Goal: Task Accomplishment & Management: Use online tool/utility

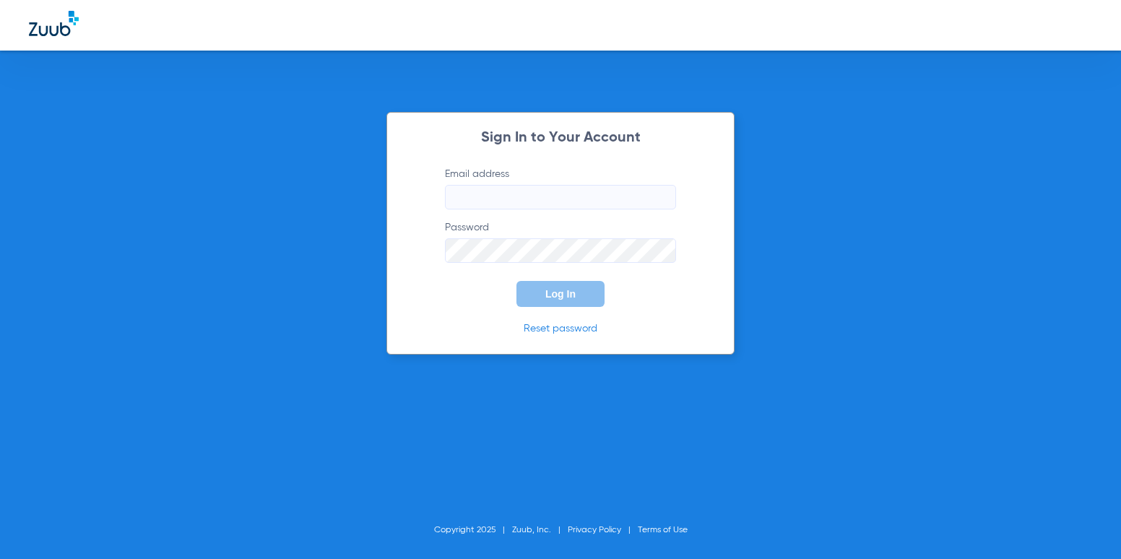
click at [592, 186] on input "Email address" at bounding box center [560, 197] width 231 height 25
type input "[EMAIL_ADDRESS][DOMAIN_NAME]"
click at [517, 281] on button "Log In" at bounding box center [561, 294] width 88 height 26
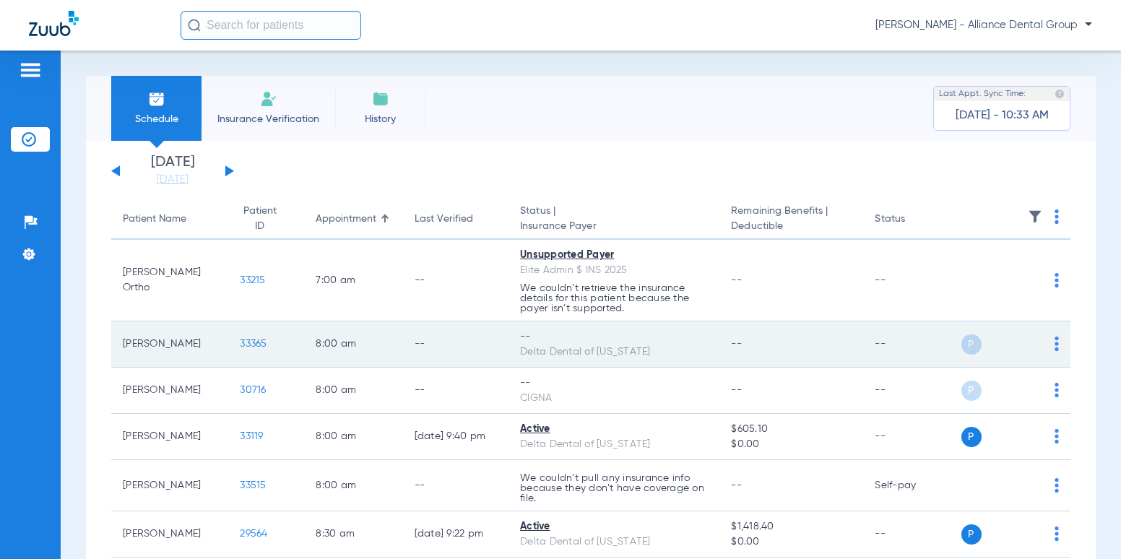
click at [1055, 343] on img at bounding box center [1057, 344] width 4 height 14
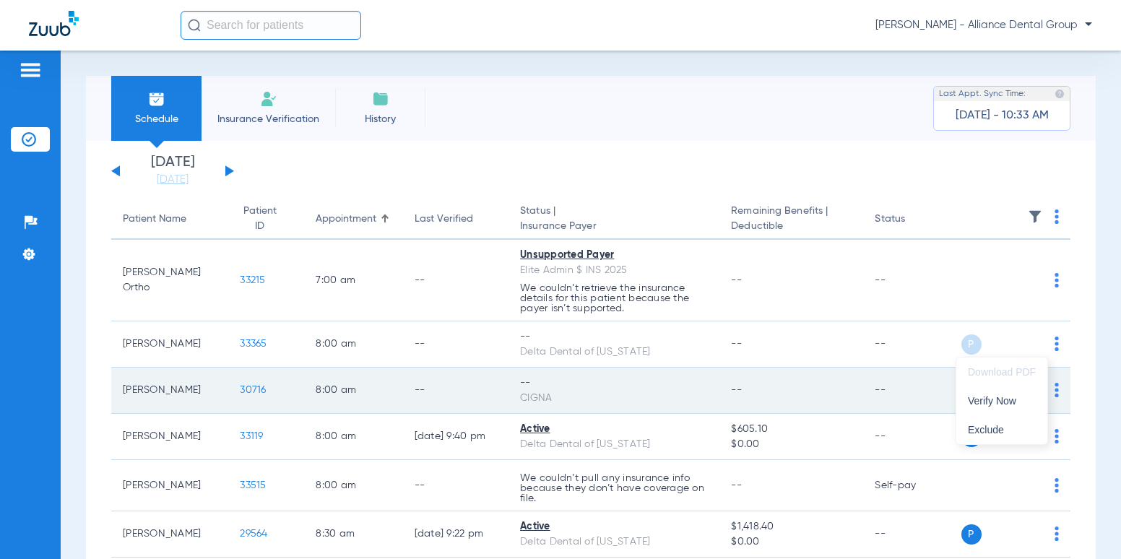
drag, startPoint x: 1046, startPoint y: 343, endPoint x: 997, endPoint y: 402, distance: 76.4
click at [997, 402] on span "Verify Now" at bounding box center [1002, 401] width 68 height 10
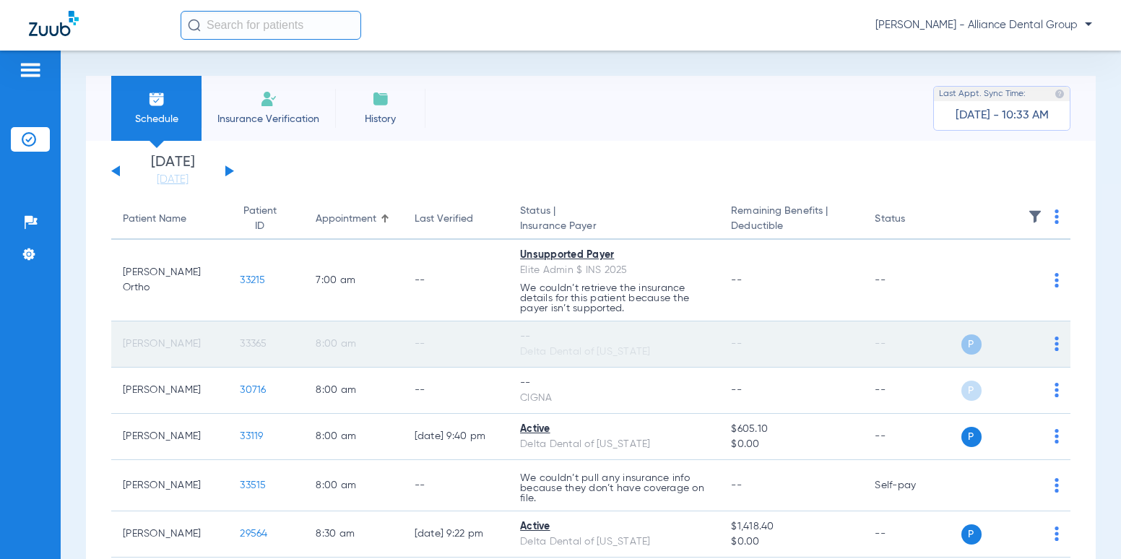
click at [1055, 343] on img at bounding box center [1057, 344] width 4 height 14
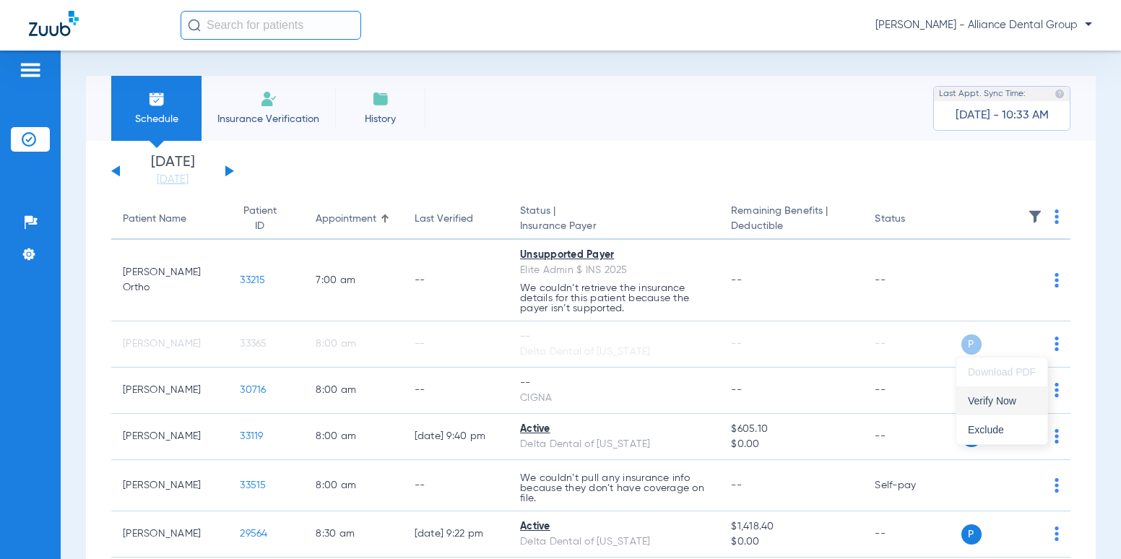
click at [1017, 402] on span "Verify Now" at bounding box center [1002, 401] width 68 height 10
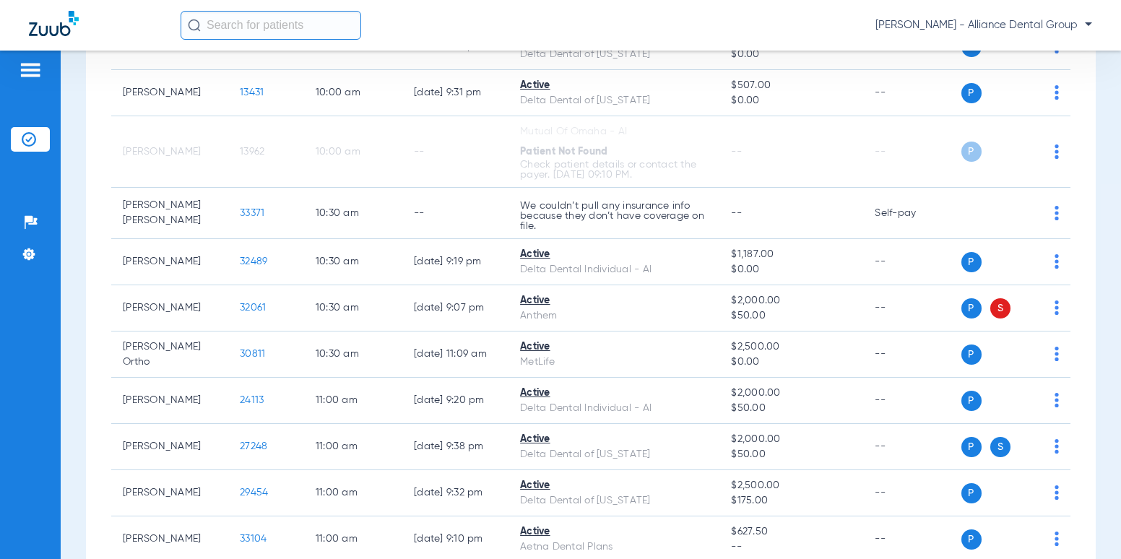
scroll to position [1012, 0]
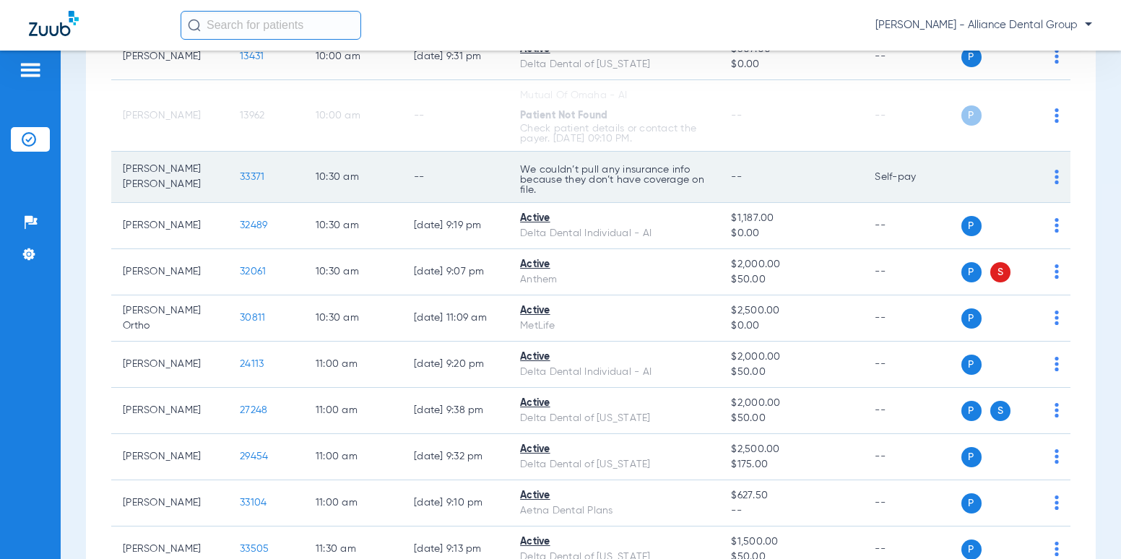
drag, startPoint x: 546, startPoint y: 250, endPoint x: 569, endPoint y: 191, distance: 63.9
click at [569, 190] on p "We couldn’t pull any insurance info because they don’t have coverage on file." at bounding box center [614, 180] width 188 height 30
click at [1055, 178] on img at bounding box center [1057, 177] width 4 height 14
click at [1046, 178] on div at bounding box center [560, 279] width 1121 height 559
click at [248, 179] on span "33371" at bounding box center [252, 177] width 25 height 10
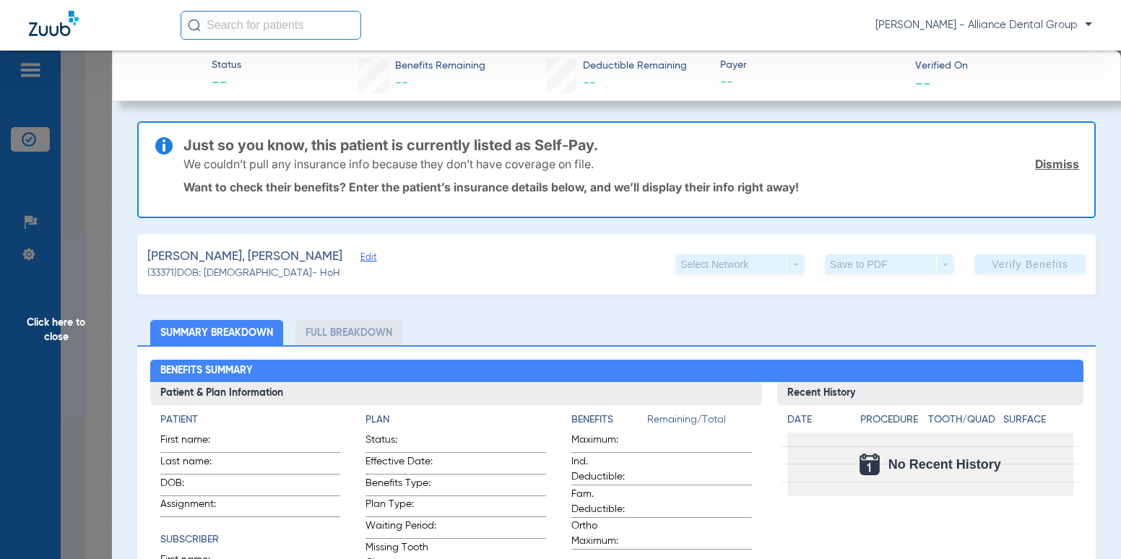
click at [1056, 163] on link "Dismiss" at bounding box center [1057, 164] width 44 height 14
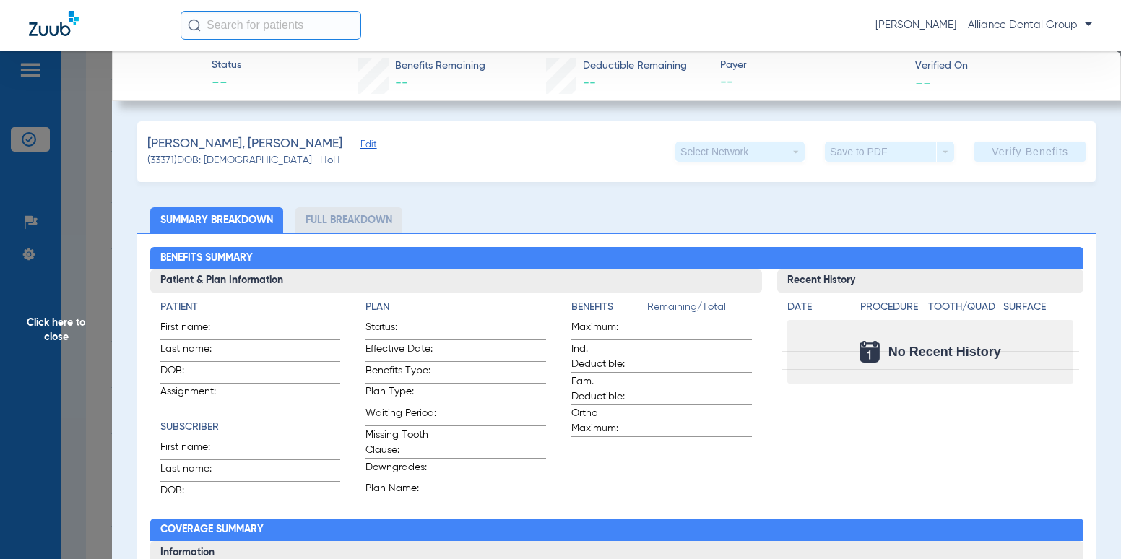
click at [356, 224] on li "Full Breakdown" at bounding box center [349, 219] width 107 height 25
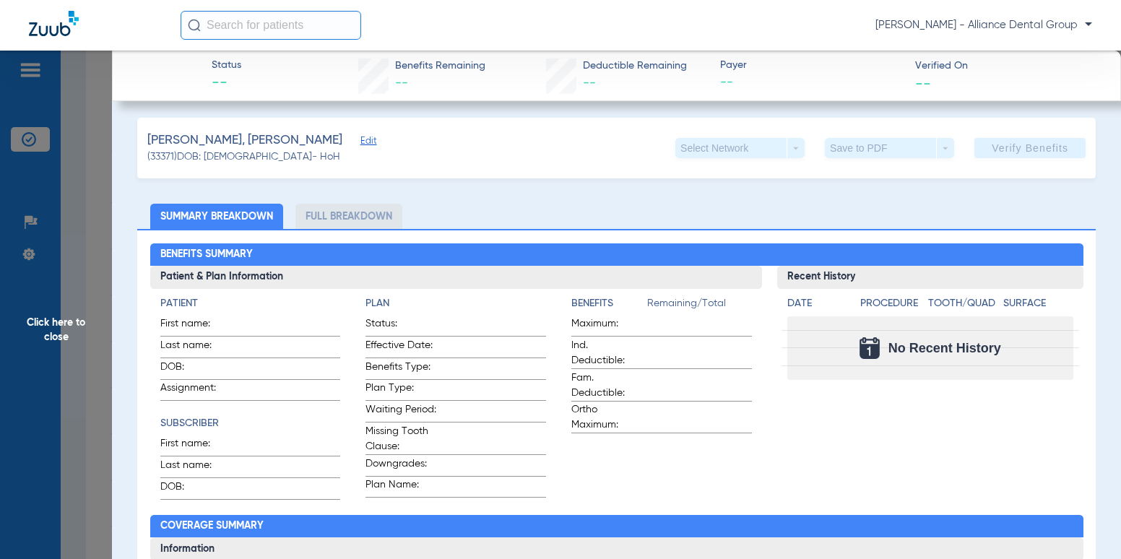
scroll to position [0, 0]
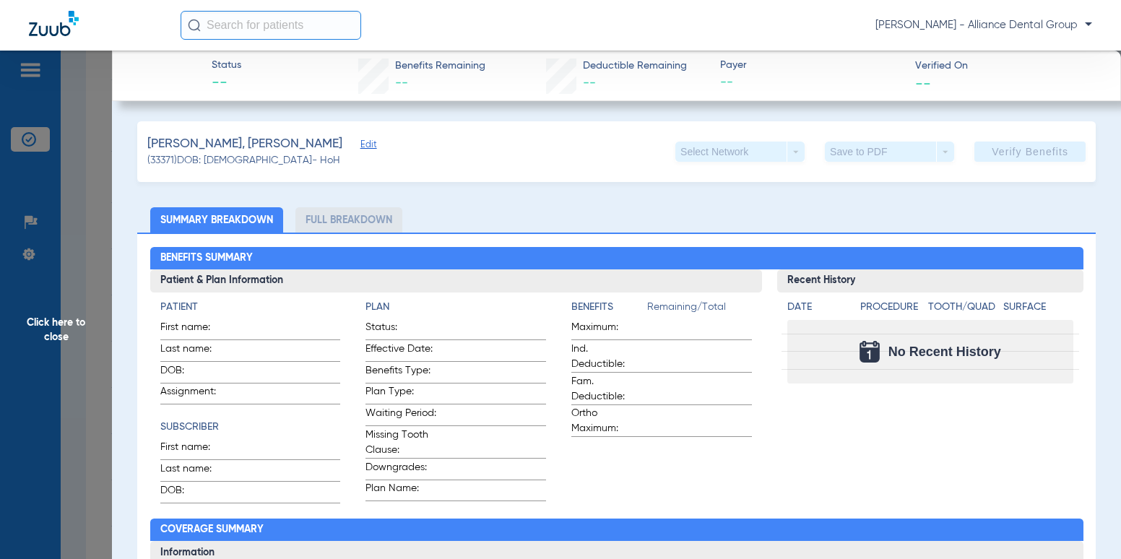
click at [42, 316] on span "Click here to close" at bounding box center [56, 330] width 112 height 559
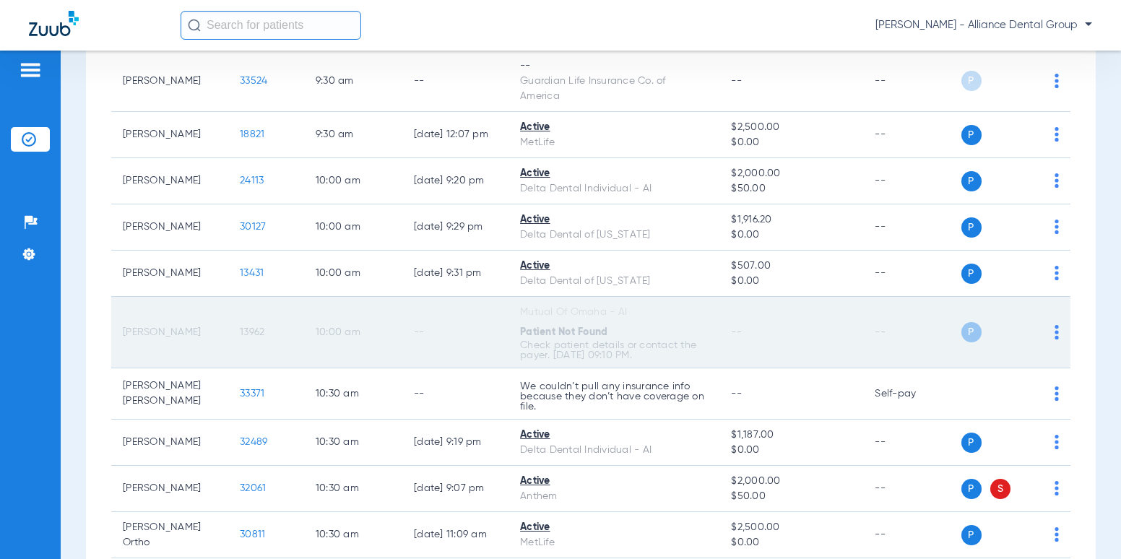
scroll to position [867, 0]
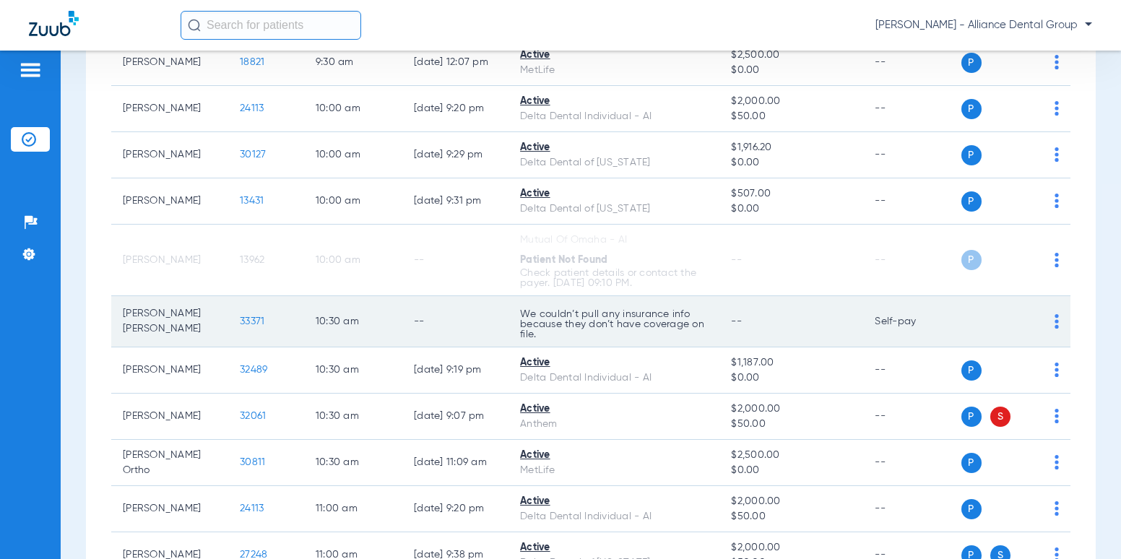
click at [1055, 320] on img at bounding box center [1057, 321] width 4 height 14
click at [1046, 322] on div at bounding box center [560, 279] width 1121 height 559
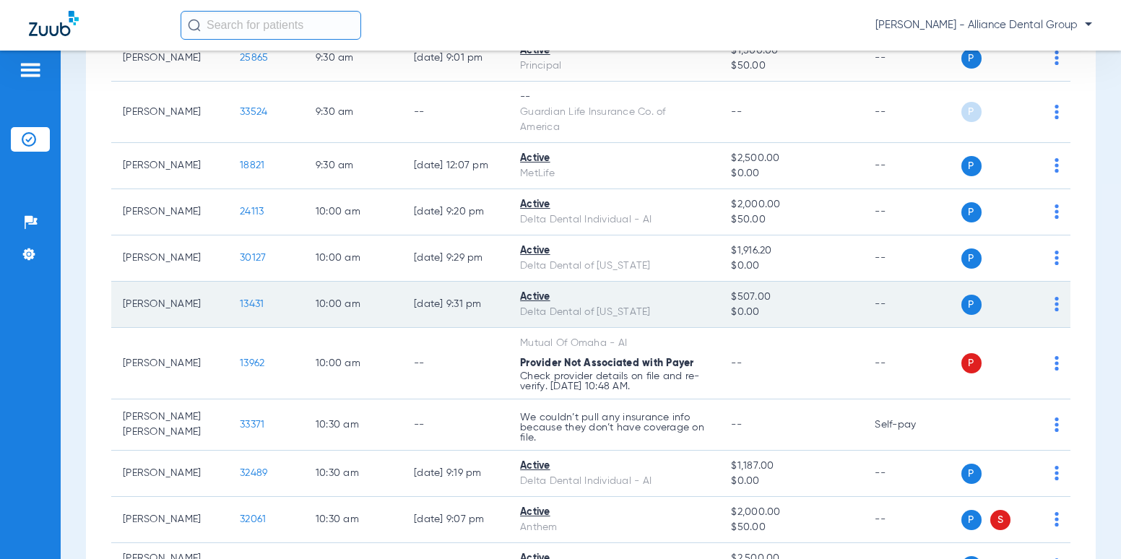
scroll to position [795, 0]
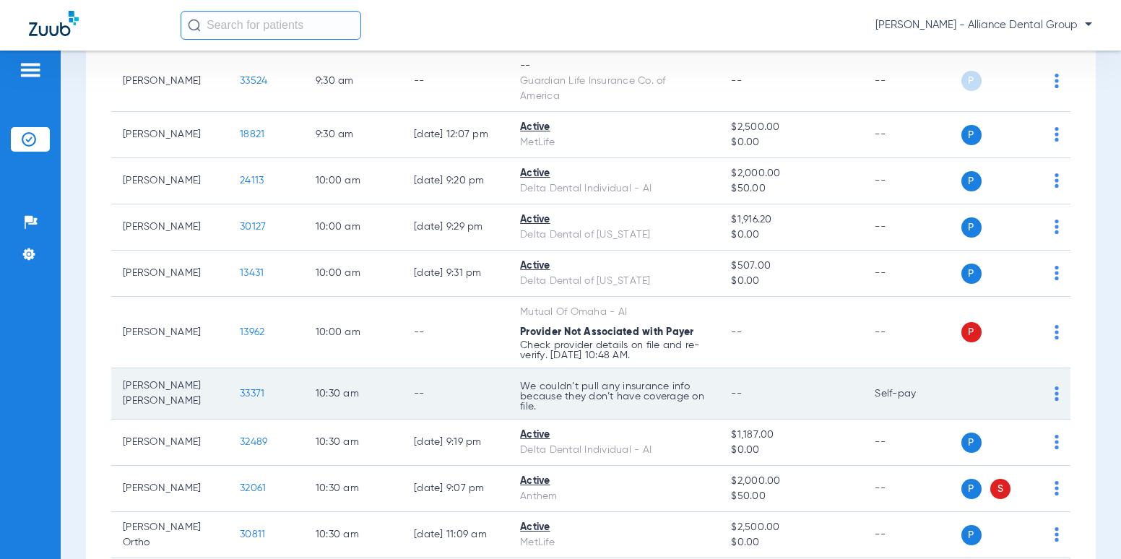
click at [1055, 394] on img at bounding box center [1057, 394] width 4 height 14
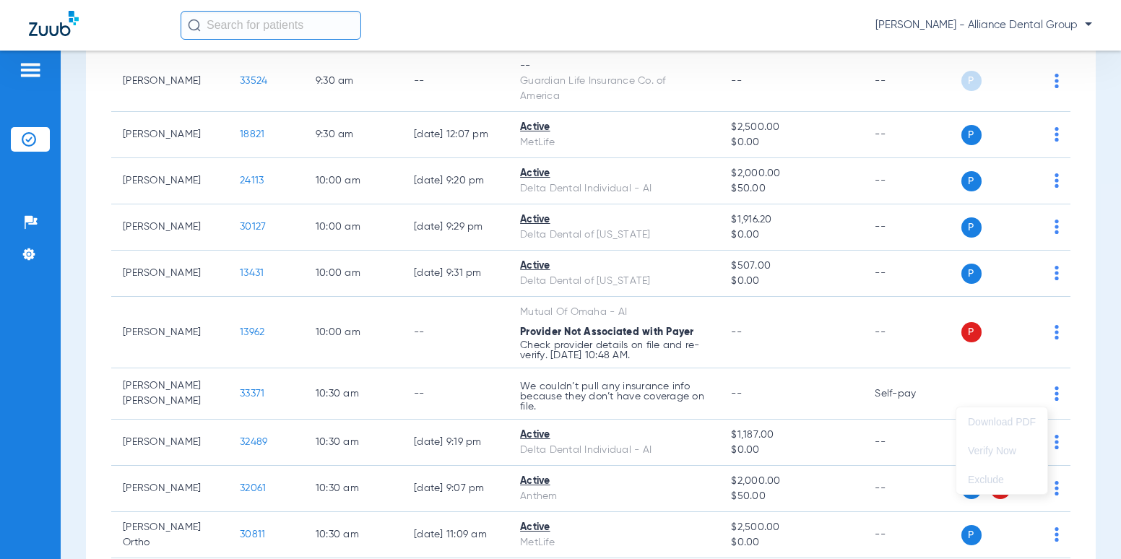
click at [1045, 393] on div at bounding box center [560, 279] width 1121 height 559
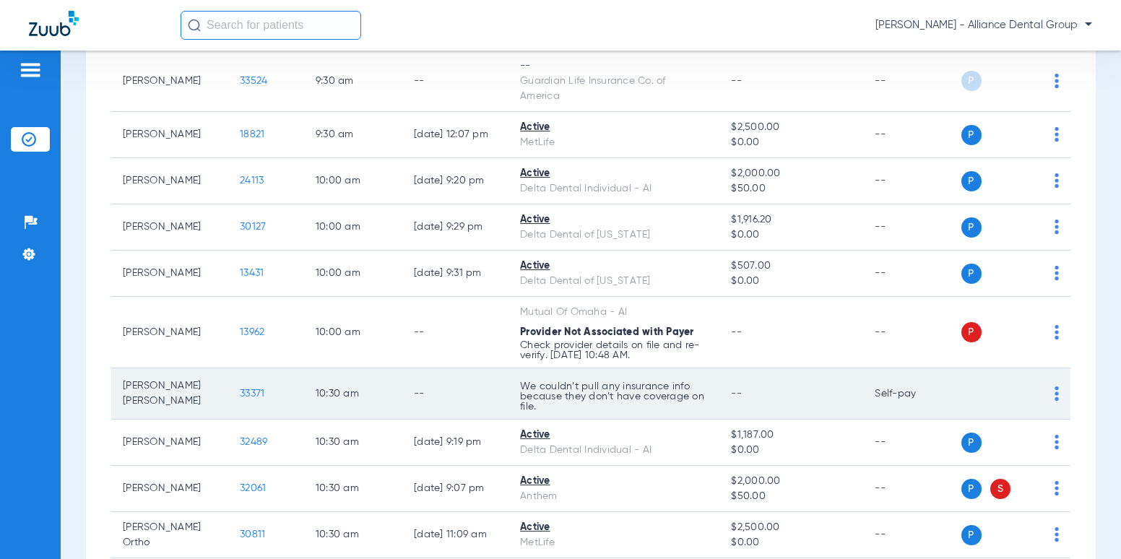
click at [731, 389] on span "--" at bounding box center [736, 394] width 11 height 10
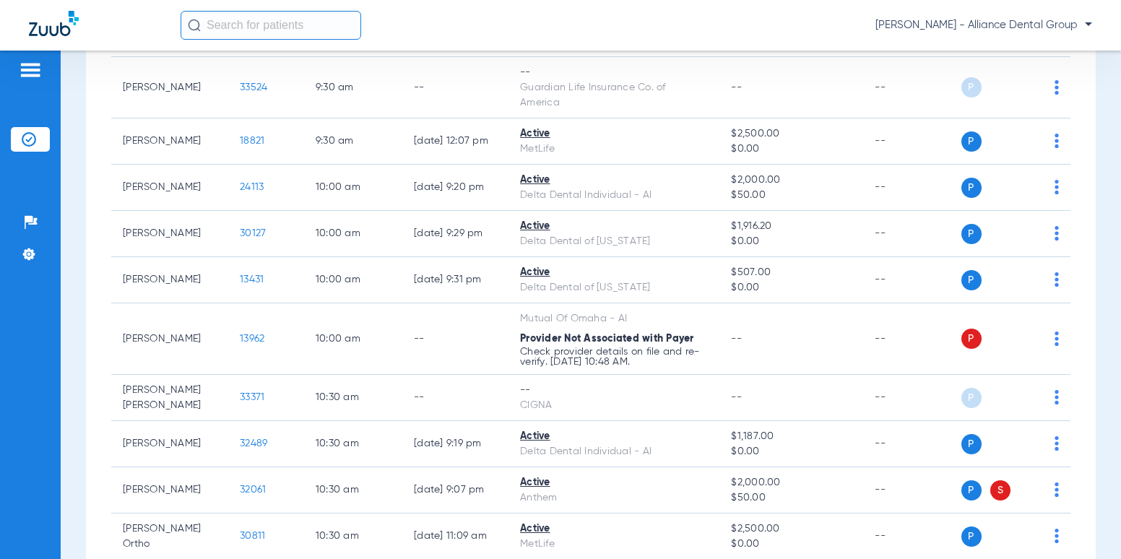
scroll to position [795, 0]
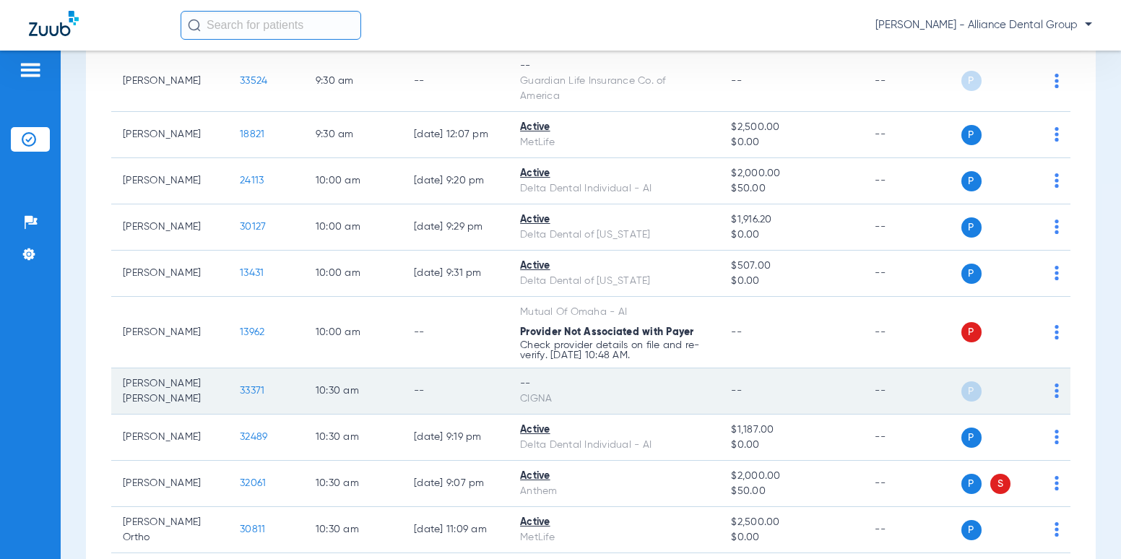
click at [1043, 390] on div "P S" at bounding box center [1011, 392] width 98 height 20
click at [1055, 391] on img at bounding box center [1057, 391] width 4 height 14
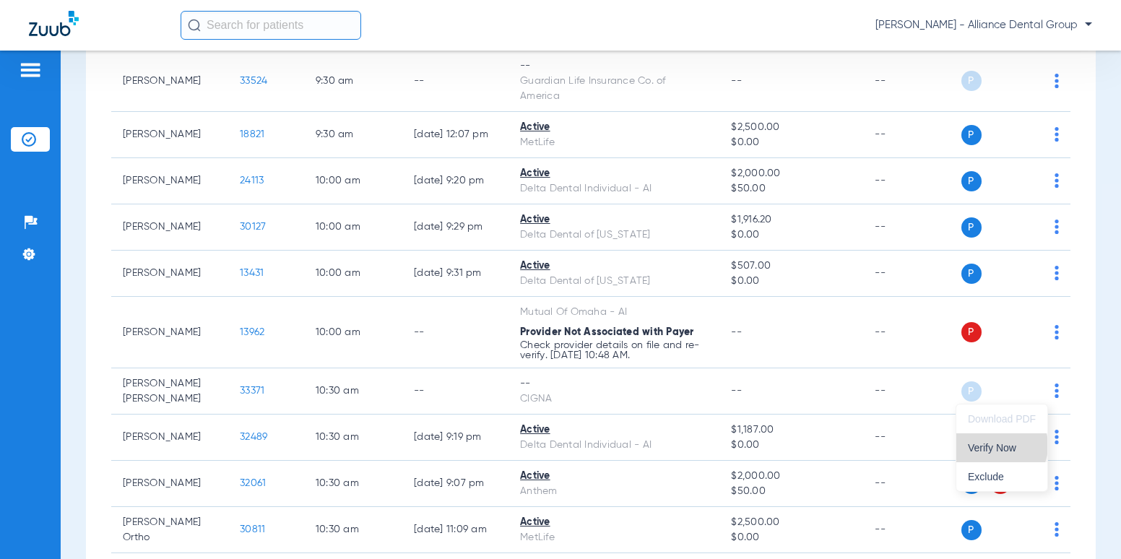
click at [1001, 446] on span "Verify Now" at bounding box center [1002, 448] width 68 height 10
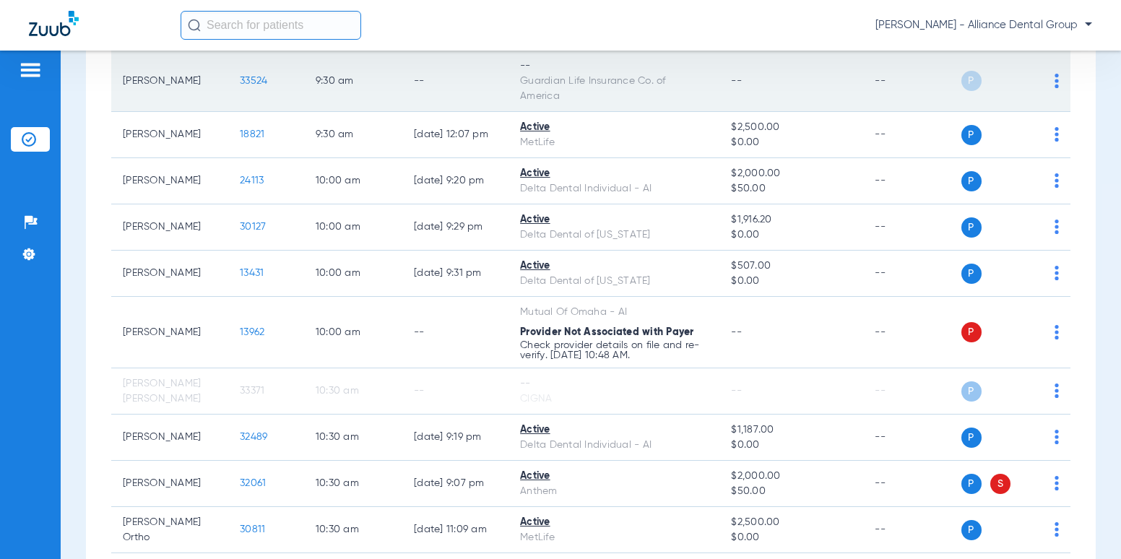
click at [1055, 82] on img at bounding box center [1057, 81] width 4 height 14
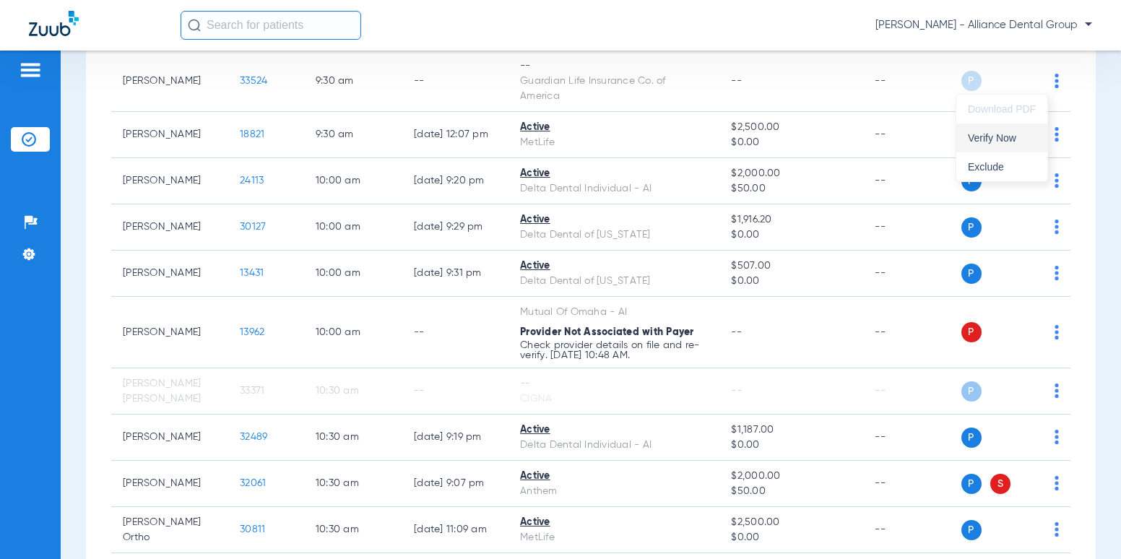
click at [992, 146] on button "Verify Now" at bounding box center [1002, 138] width 91 height 29
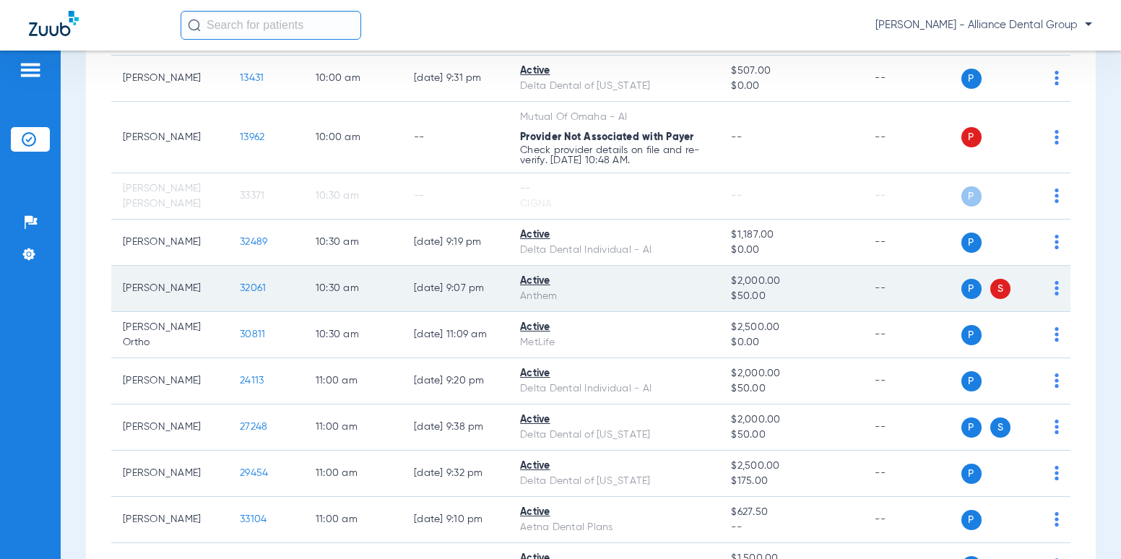
scroll to position [1012, 0]
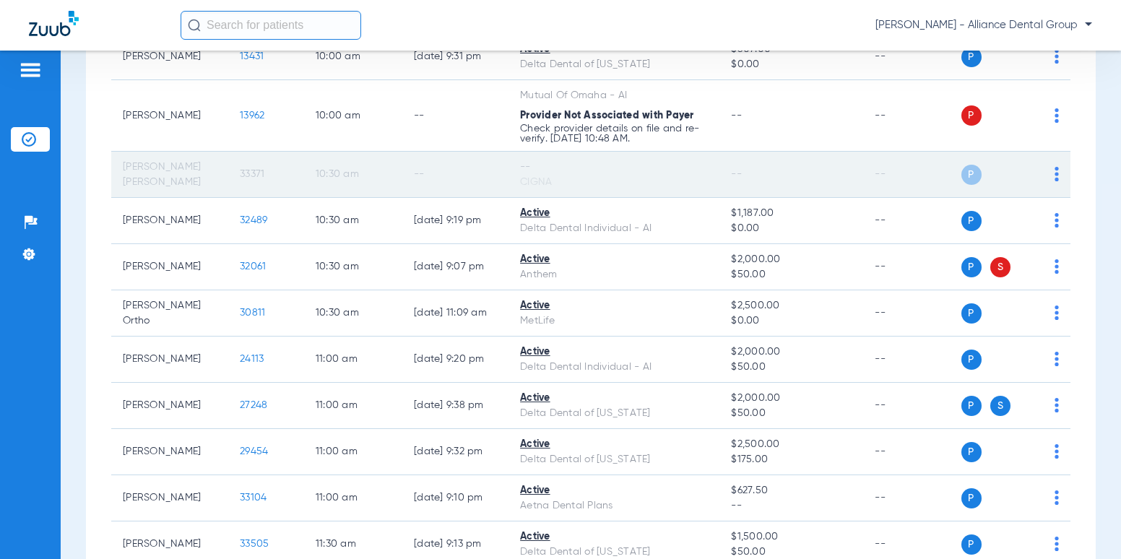
drag, startPoint x: 260, startPoint y: 200, endPoint x: 546, endPoint y: 159, distance: 289.1
click at [546, 160] on div "--" at bounding box center [614, 167] width 188 height 15
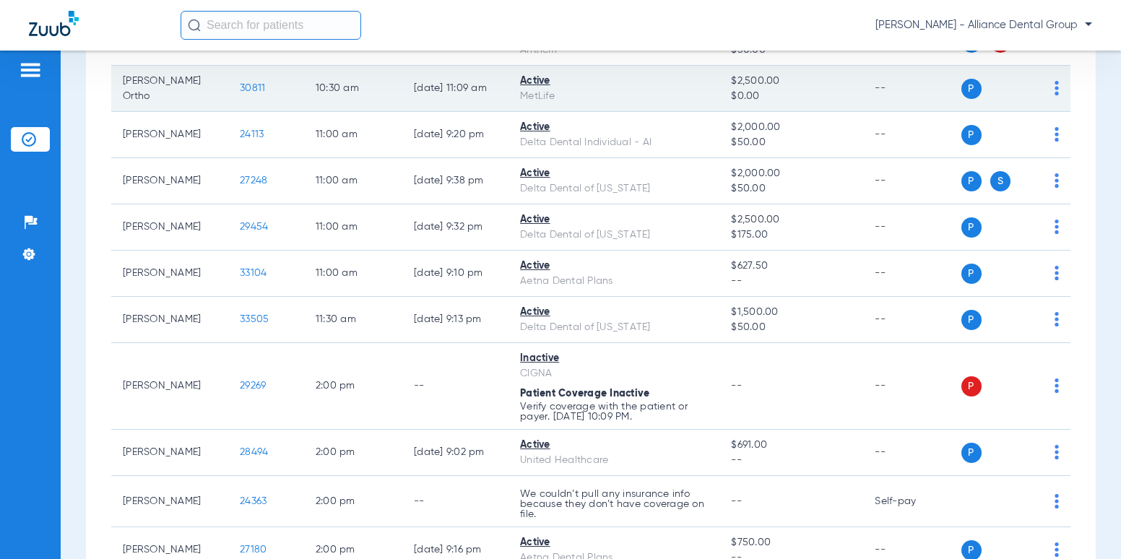
scroll to position [1301, 0]
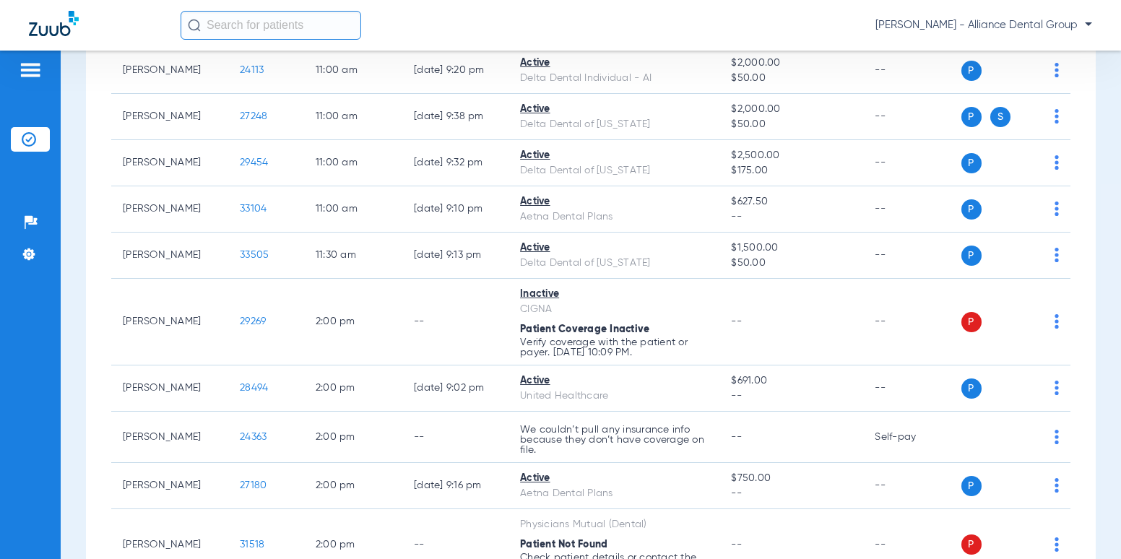
click at [527, 0] on div "[PERSON_NAME] - Alliance Dental Group" at bounding box center [560, 25] width 1121 height 51
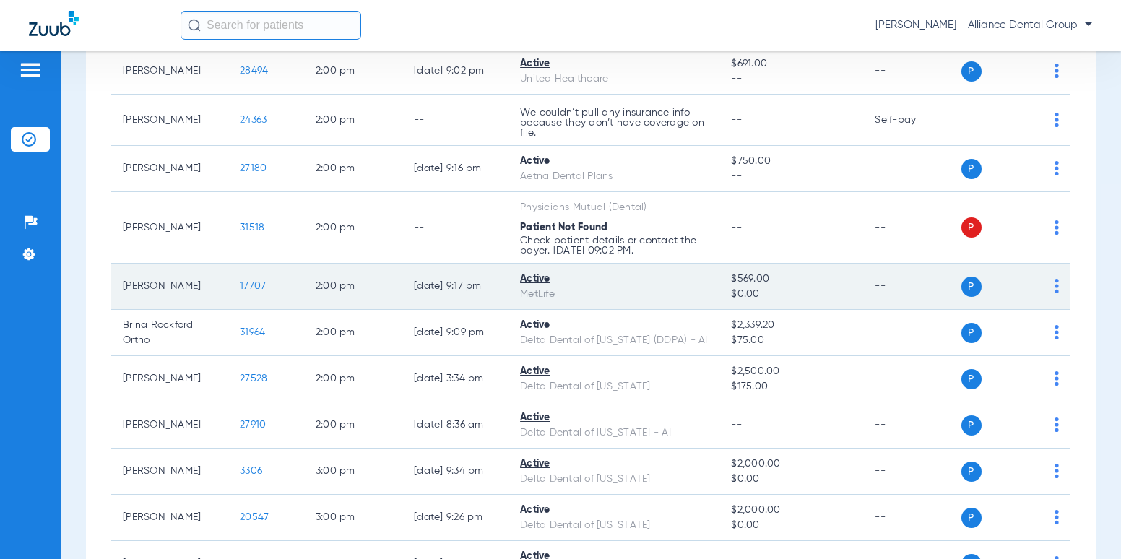
scroll to position [1662, 0]
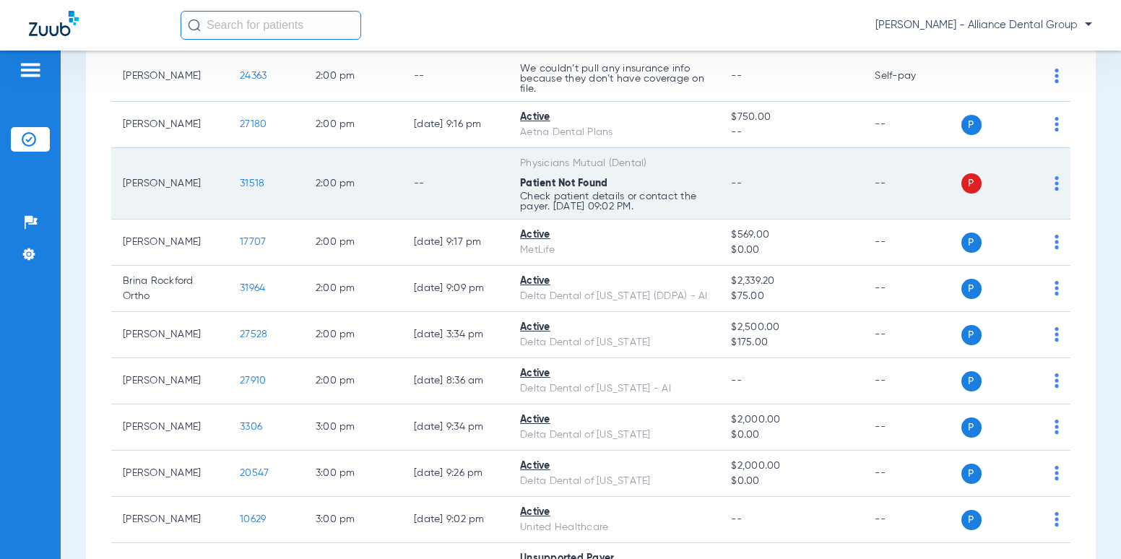
click at [1055, 181] on img at bounding box center [1057, 183] width 4 height 14
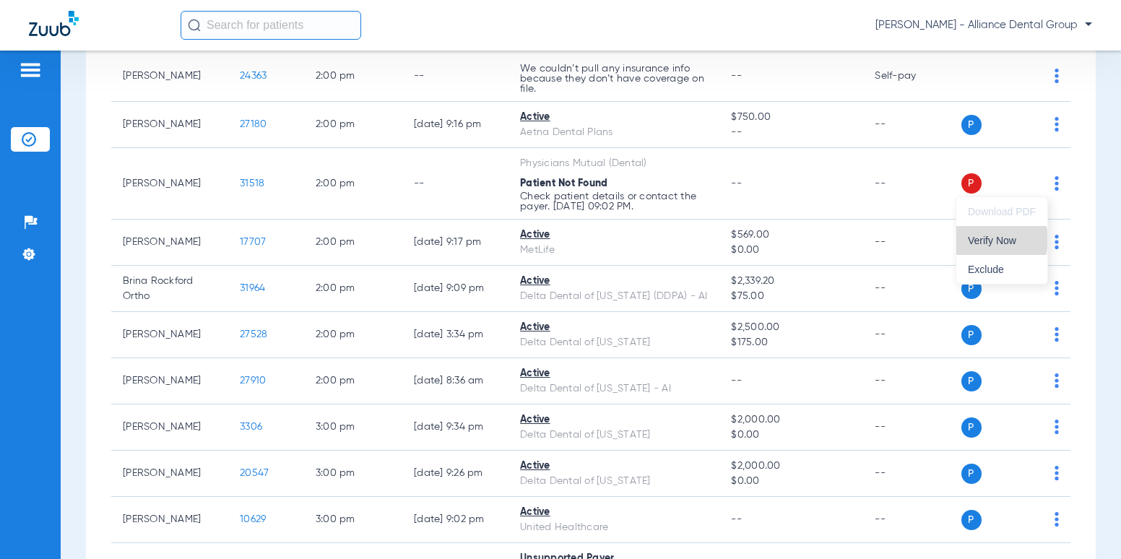
click at [998, 239] on span "Verify Now" at bounding box center [1002, 241] width 68 height 10
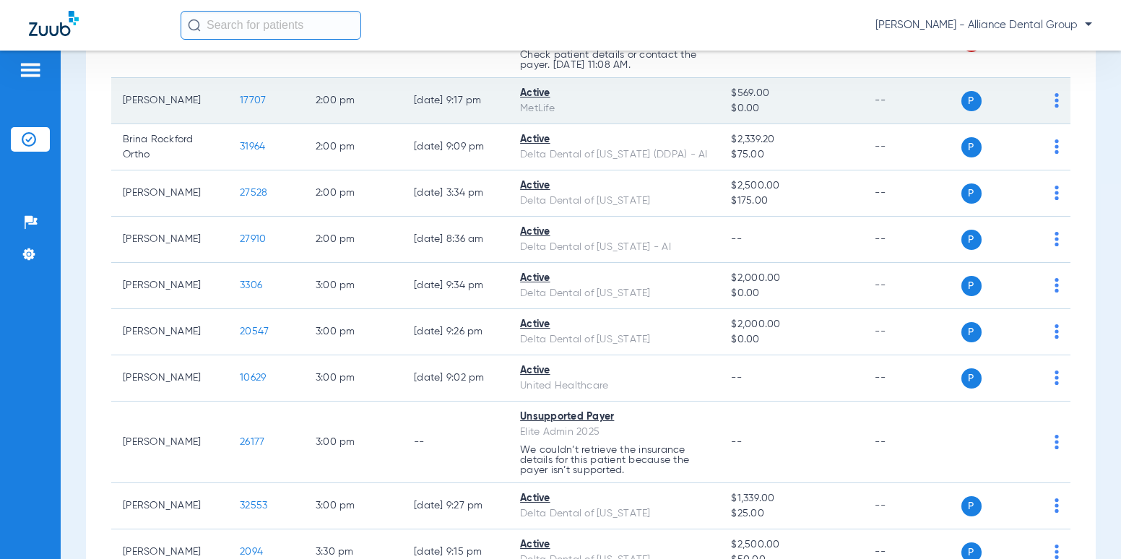
scroll to position [1806, 0]
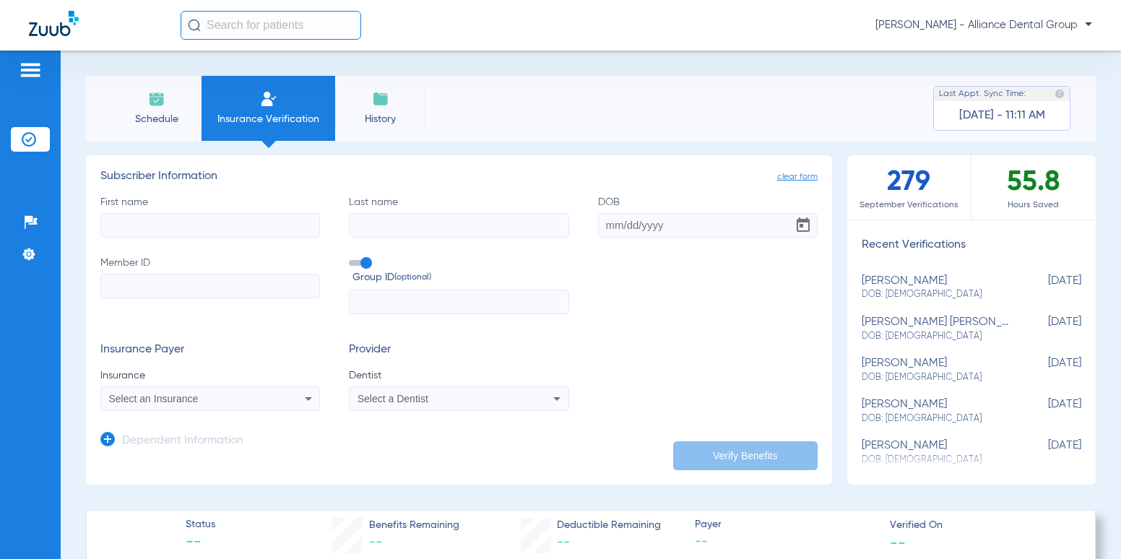
click at [914, 331] on span "DOB: [DEMOGRAPHIC_DATA]" at bounding box center [935, 336] width 147 height 13
type input "[PERSON_NAME]"
type input "[DATE]"
type input "U93637575"
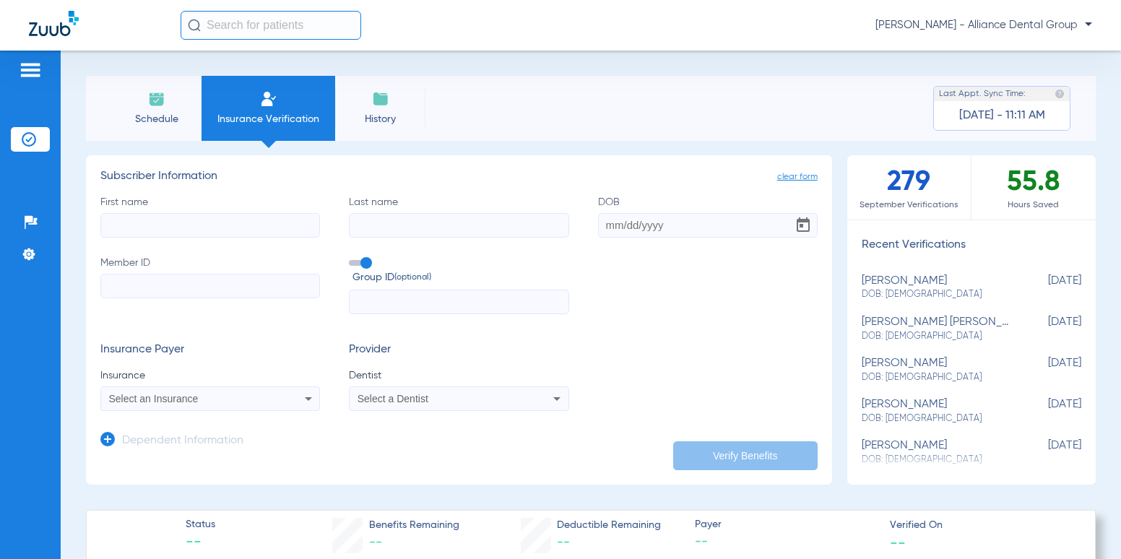
type input "3346383"
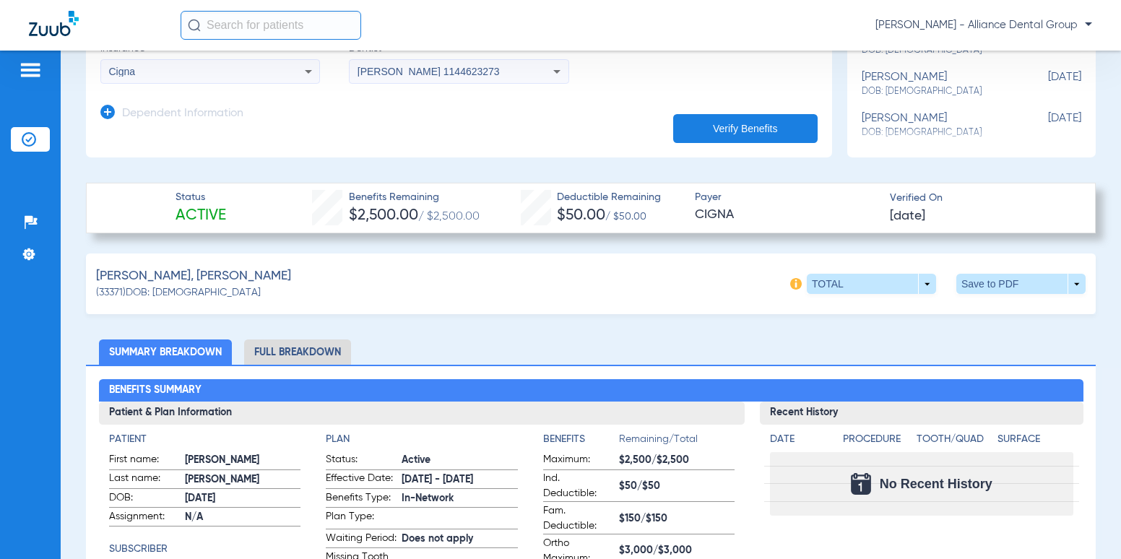
scroll to position [361, 0]
